Goal: Complete application form: Complete application form

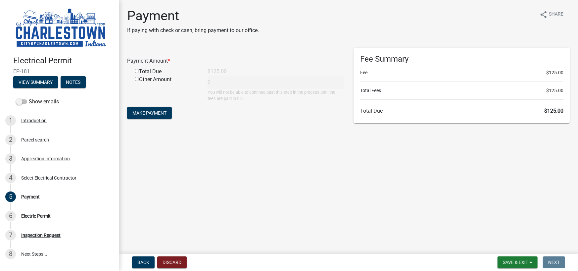
click at [136, 71] on input "radio" at bounding box center [137, 71] width 4 height 4
radio input "true"
type input "125"
click at [153, 111] on span "Make Payment" at bounding box center [149, 112] width 34 height 5
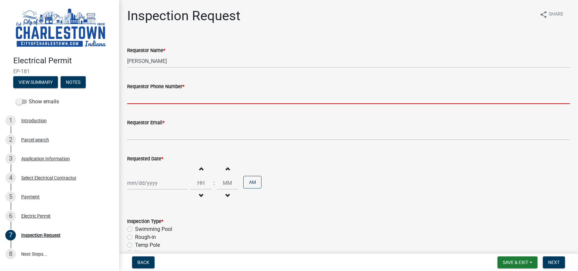
click at [205, 99] on input "Requestor Phone Number *" at bounding box center [348, 97] width 443 height 14
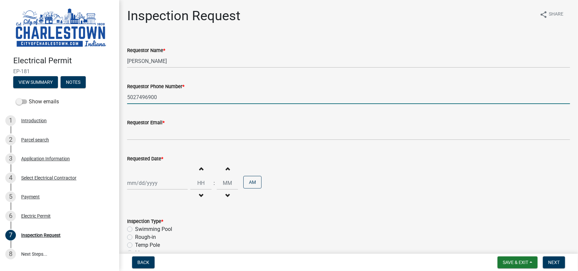
type input "5027496900"
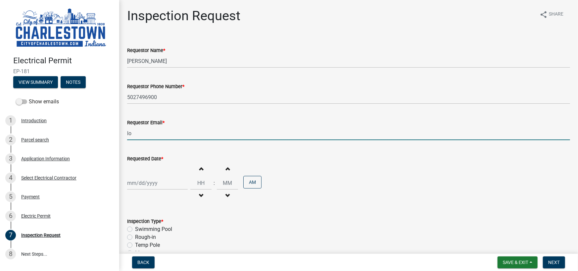
type input "l"
type input "jmardian@generatorsupercenter.com"
select select "10"
select select "2025"
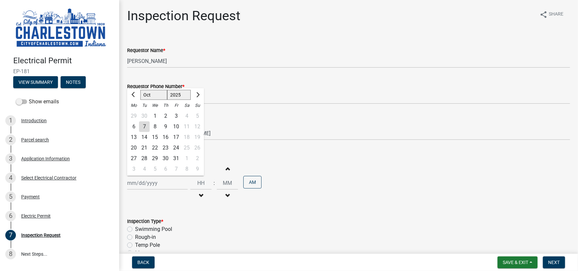
click at [157, 185] on div "Jan Feb Mar Apr May Jun Jul Aug Sep Oct Nov Dec 1525 1526 1527 1528 1529 1530 1…" at bounding box center [157, 183] width 61 height 14
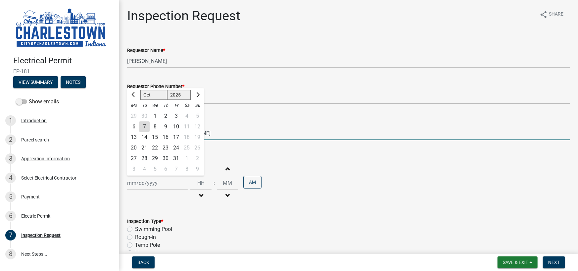
click at [243, 135] on input "jmardian@generatorsupercenter.com" at bounding box center [348, 133] width 443 height 14
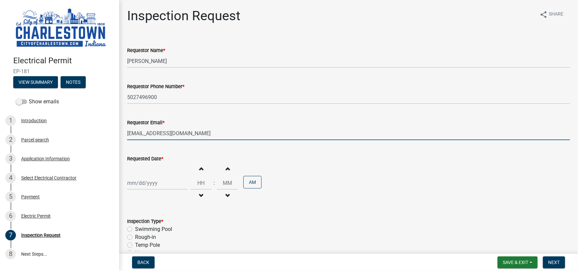
click at [143, 134] on input "jmardian@generatorsupercenter.com" at bounding box center [348, 133] width 443 height 14
type input "jmardian@generatorsupercenter.com"
click at [148, 186] on div at bounding box center [157, 183] width 61 height 14
select select "10"
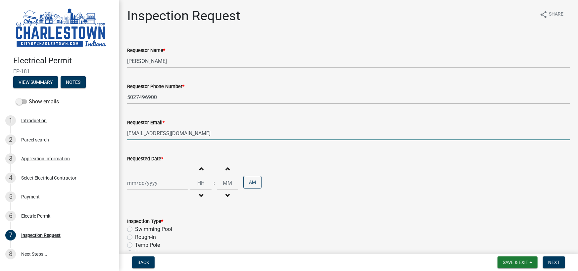
select select "2025"
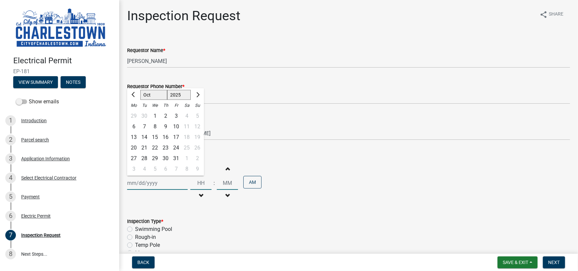
click at [158, 96] on select "Jan Feb Mar Apr May Jun Jul Aug Sep Oct Nov Dec" at bounding box center [153, 95] width 27 height 10
select select "11"
click at [140, 90] on select "Jan Feb Mar Apr May Jun Jul Aug Sep Oct Nov Dec" at bounding box center [153, 95] width 27 height 10
click at [175, 128] on div "7" at bounding box center [176, 126] width 11 height 11
type input "11/07/2025"
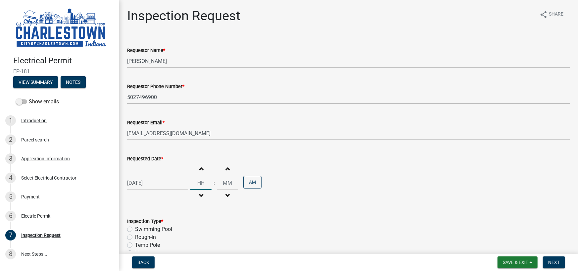
click at [204, 184] on input "Hours" at bounding box center [200, 183] width 21 height 14
type input "12"
click at [232, 181] on input "Minutes" at bounding box center [227, 183] width 21 height 14
type input "30"
click at [250, 184] on button "AM" at bounding box center [252, 182] width 18 height 13
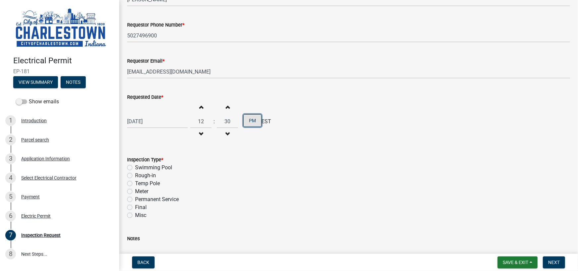
scroll to position [66, 0]
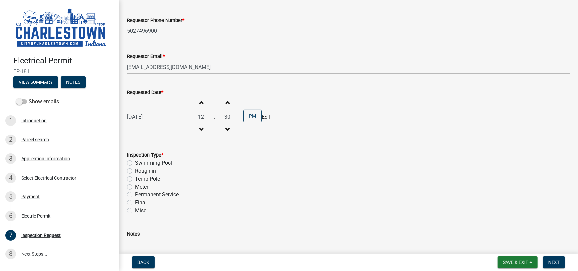
drag, startPoint x: 128, startPoint y: 201, endPoint x: 135, endPoint y: 201, distance: 6.3
click at [135, 201] on label "Final" at bounding box center [141, 202] width 12 height 8
click at [135, 201] on input "Final" at bounding box center [137, 200] width 4 height 4
radio input "true"
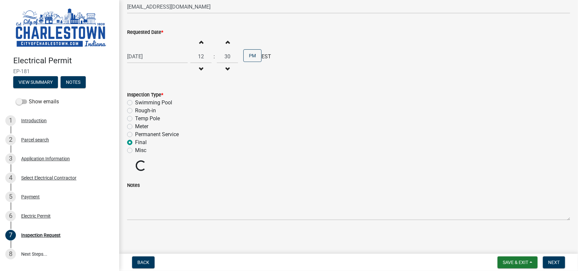
scroll to position [115, 0]
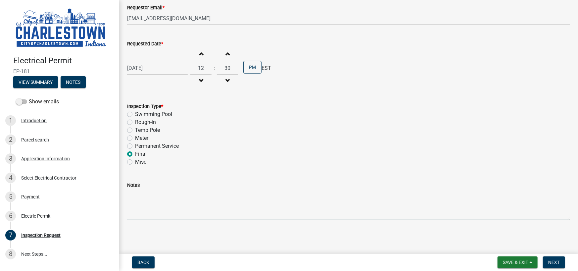
click at [175, 202] on textarea "Notes" at bounding box center [348, 204] width 443 height 31
click at [219, 195] on textarea "Off/ON with Clark County REMC samd eday reconnect" at bounding box center [348, 204] width 443 height 31
type textarea "Off/ON with Clark County REMC - same day reconnect"
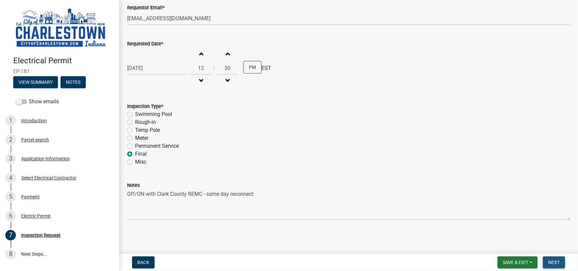
click at [549, 261] on span "Next" at bounding box center [554, 261] width 12 height 5
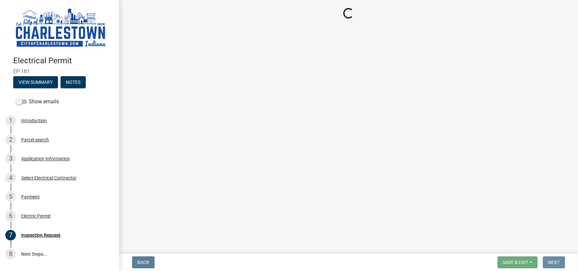
scroll to position [0, 0]
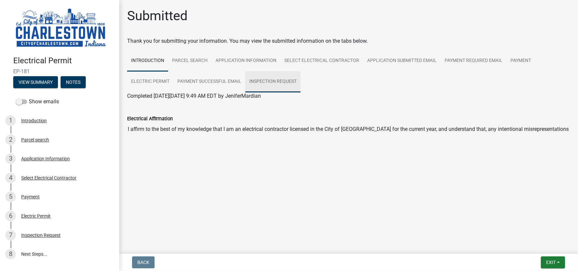
click at [276, 85] on link "Inspection Request" at bounding box center [272, 81] width 55 height 21
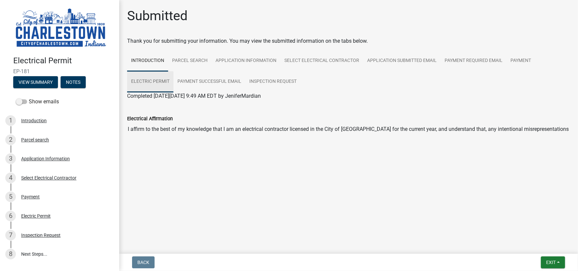
click at [158, 81] on link "Electric Permit" at bounding box center [150, 81] width 46 height 21
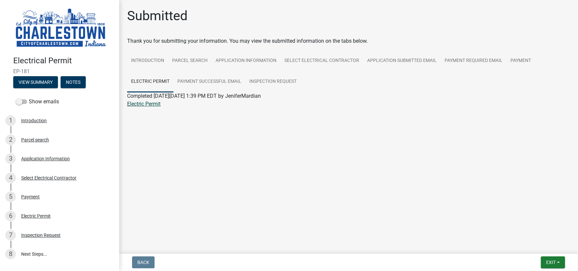
click at [145, 103] on link "Electric Permit" at bounding box center [143, 104] width 33 height 6
